Goal: Task Accomplishment & Management: Use online tool/utility

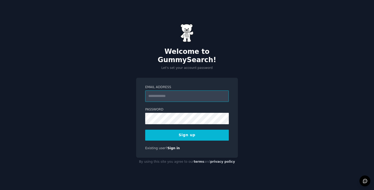
click at [173, 91] on input "Email Address" at bounding box center [187, 95] width 84 height 11
type input "**********"
click at [183, 133] on button "Sign up" at bounding box center [187, 134] width 84 height 11
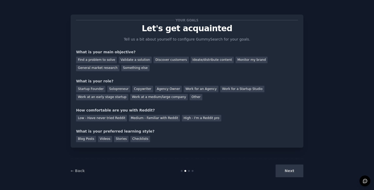
drag, startPoint x: 297, startPoint y: 178, endPoint x: 103, endPoint y: 63, distance: 226.4
click at [103, 63] on div "Find a problem to solve Validate a solution Discover customers Ideate/distribut…" at bounding box center [187, 63] width 222 height 16
click at [92, 56] on div "Find a problem to solve Validate a solution Discover customers Ideate/distribut…" at bounding box center [187, 63] width 222 height 16
click at [93, 57] on div "Find a problem to solve" at bounding box center [96, 60] width 41 height 6
click at [189, 99] on div "Other" at bounding box center [195, 97] width 13 height 6
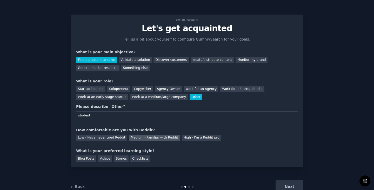
type input "student"
click at [129, 136] on div "Medium - Familiar with Reddit" at bounding box center [154, 137] width 51 height 6
click at [98, 159] on div "Videos" at bounding box center [105, 158] width 14 height 6
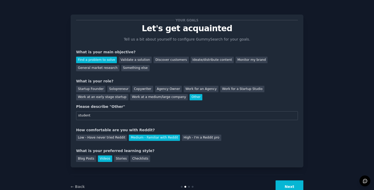
click at [278, 183] on button "Next" at bounding box center [289, 186] width 28 height 13
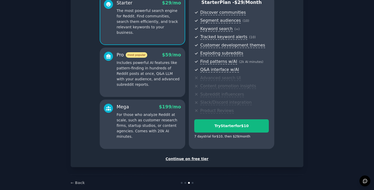
scroll to position [59, 0]
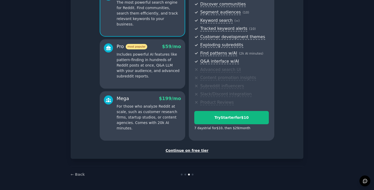
click at [182, 149] on div "Continue on free tier" at bounding box center [187, 150] width 222 height 5
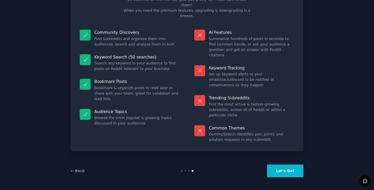
scroll to position [12, 0]
